Goal: Navigation & Orientation: Find specific page/section

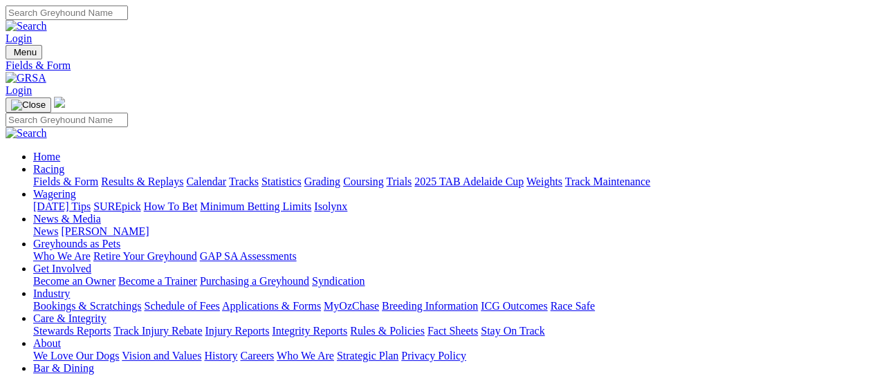
click at [64, 163] on link "Racing" at bounding box center [48, 169] width 31 height 12
